Goal: Task Accomplishment & Management: Complete application form

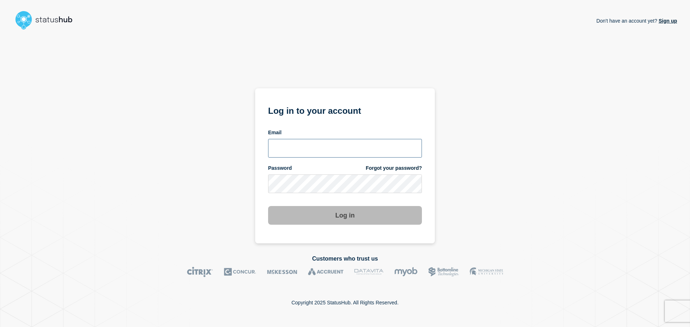
click at [321, 146] on input "email input" at bounding box center [345, 148] width 154 height 19
type input "[EMAIL_ADDRESS][DOMAIN_NAME]"
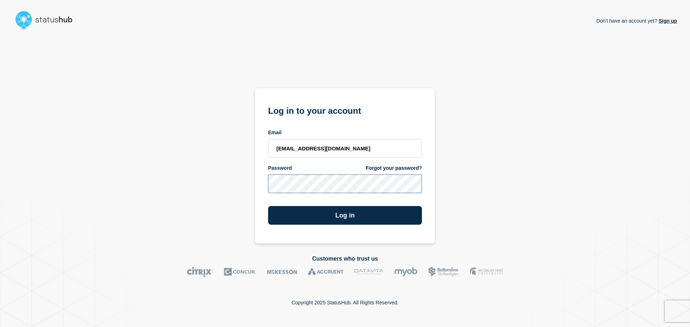
click at [268, 206] on button "Log in" at bounding box center [345, 215] width 154 height 19
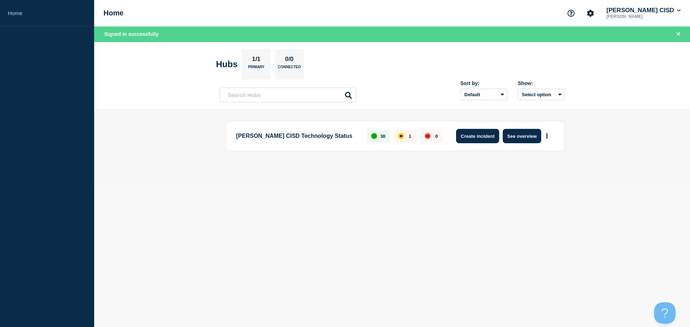
click at [483, 139] on button "Create incident" at bounding box center [477, 136] width 43 height 14
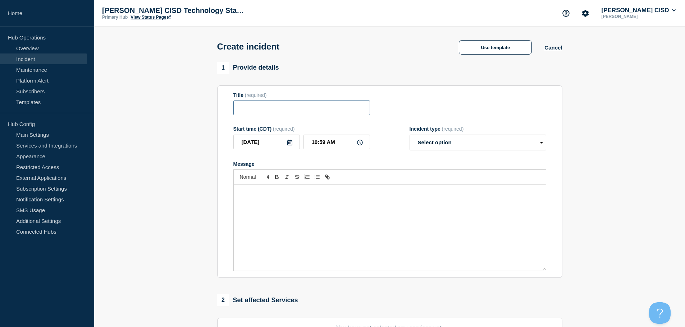
click at [297, 105] on input "Title" at bounding box center [301, 108] width 137 height 15
click at [309, 107] on input "Follett Destiny" at bounding box center [301, 108] width 137 height 15
paste input "Performance Issue"
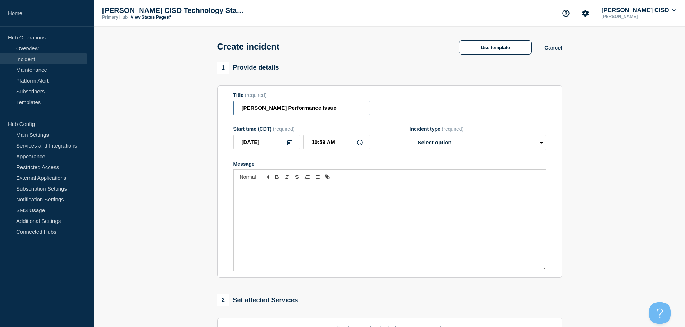
type input "Follett Destiny Performance Issue"
click at [438, 144] on select "Select option Investigating Identified Monitoring" at bounding box center [477, 143] width 137 height 16
select select "investigating"
click at [409, 136] on select "Select option Investigating Identified Monitoring" at bounding box center [477, 143] width 137 height 16
click at [297, 215] on div "Message" at bounding box center [390, 228] width 312 height 86
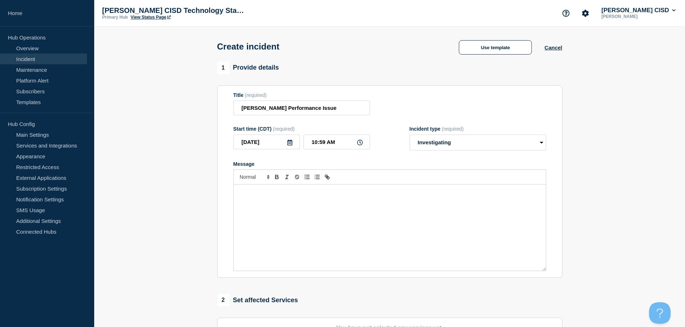
click at [335, 208] on div "Message" at bounding box center [390, 228] width 312 height 86
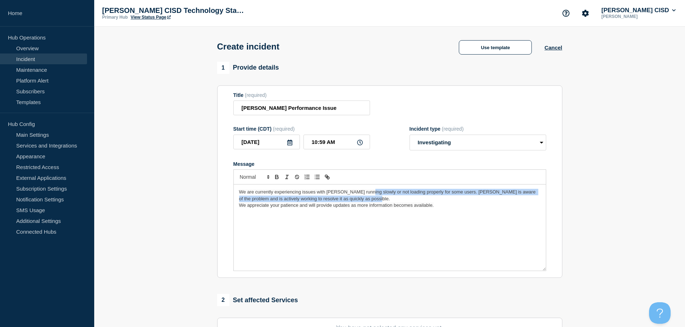
click at [362, 197] on p "We are currently experiencing issues with Follett Destiny running slowly or not…" at bounding box center [389, 195] width 301 height 13
click at [363, 201] on p "We are currently experiencing issues with Follett Destiny running slowly or not…" at bounding box center [389, 195] width 301 height 13
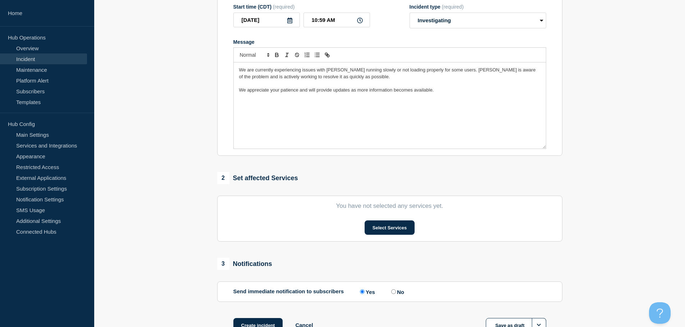
scroll to position [176, 0]
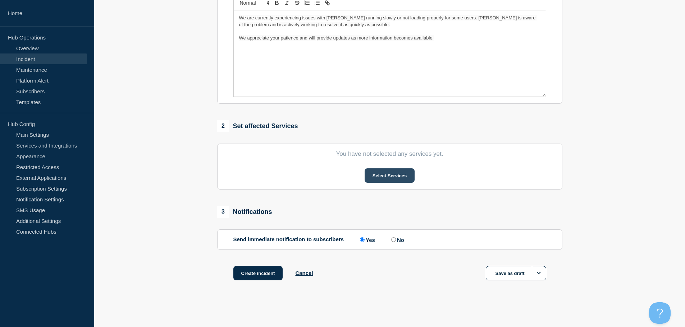
click at [391, 181] on button "Select Services" at bounding box center [389, 176] width 50 height 14
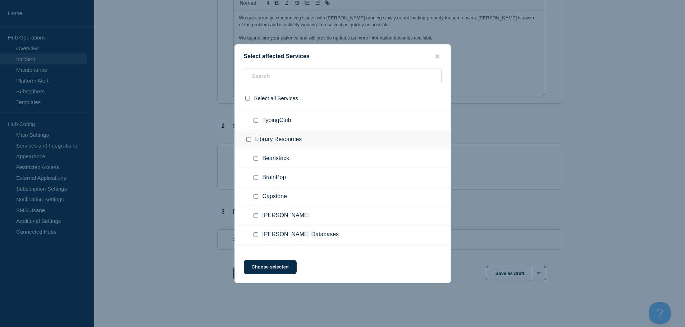
scroll to position [714, 0]
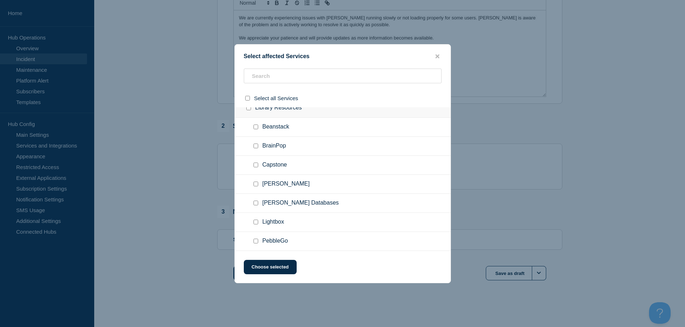
click at [256, 185] on input "Follett Destiny checkbox" at bounding box center [255, 184] width 5 height 5
checkbox input "true"
click at [273, 271] on button "Choose selected" at bounding box center [270, 267] width 53 height 14
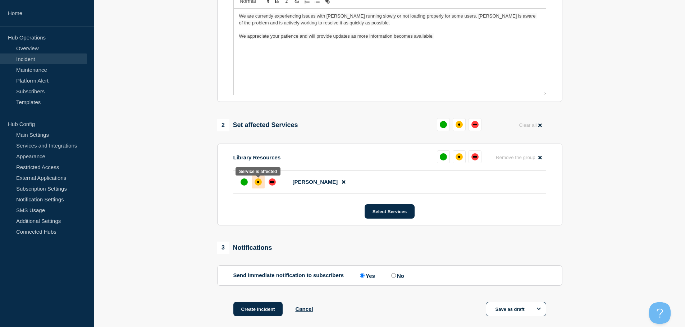
click at [259, 184] on div "affected" at bounding box center [257, 182] width 7 height 7
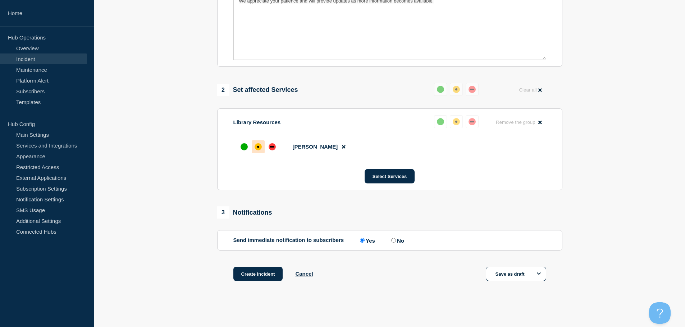
scroll to position [214, 0]
drag, startPoint x: 267, startPoint y: 275, endPoint x: 188, endPoint y: 190, distance: 115.7
click at [188, 193] on section "1 Provide details Title (required) Follett Destiny Performance Issue Start time…" at bounding box center [389, 74] width 591 height 449
click at [256, 268] on button "Create incident" at bounding box center [258, 273] width 50 height 14
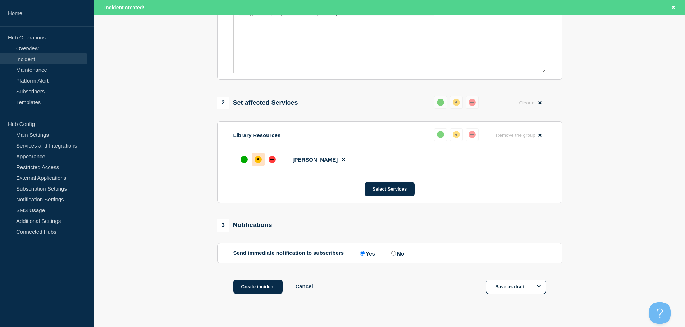
scroll to position [229, 0]
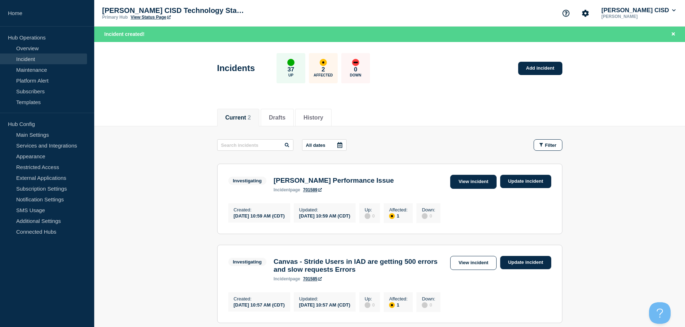
click at [478, 185] on link "View incident" at bounding box center [473, 182] width 46 height 14
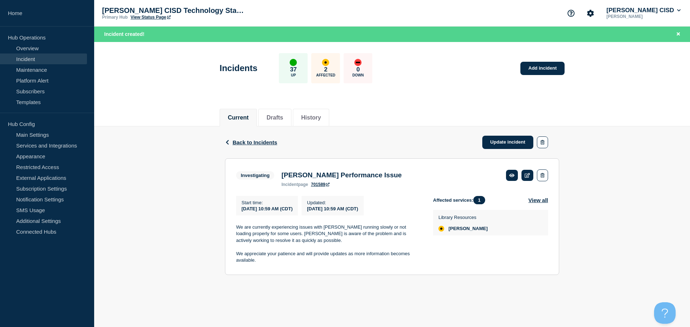
click at [323, 184] on link "701589" at bounding box center [320, 184] width 19 height 5
